Goal: Transaction & Acquisition: Purchase product/service

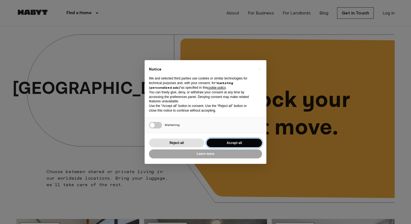
click at [241, 139] on button "Accept all" at bounding box center [233, 142] width 55 height 9
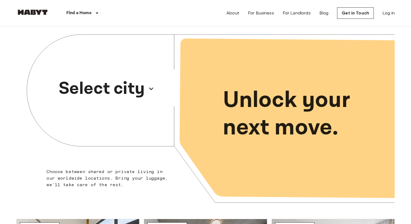
click at [146, 89] on button "Select city" at bounding box center [106, 88] width 100 height 29
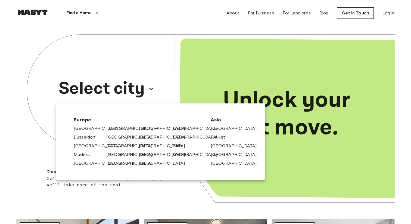
click at [112, 130] on link "[GEOGRAPHIC_DATA]" at bounding box center [133, 128] width 52 height 7
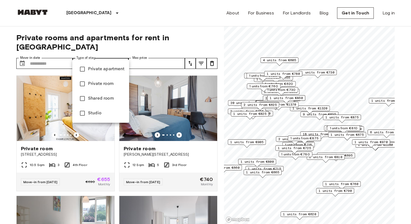
type input "******"
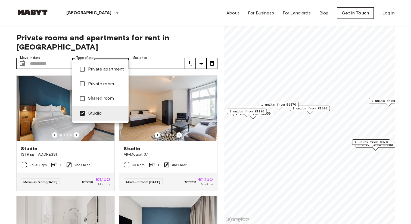
click at [140, 13] on div at bounding box center [205, 112] width 411 height 224
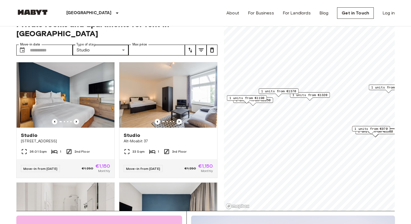
scroll to position [14, 0]
